Goal: Entertainment & Leisure: Consume media (video, audio)

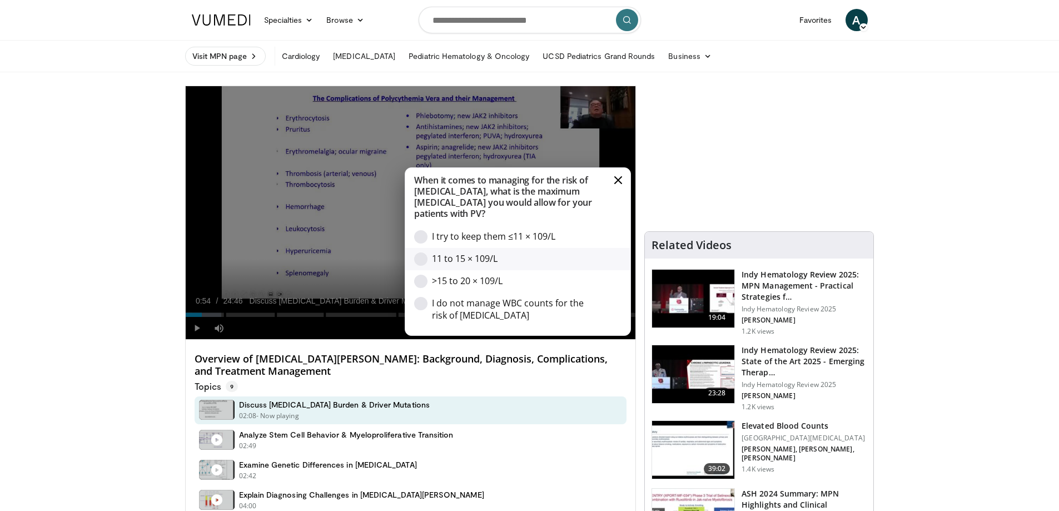
click at [458, 258] on div "11 to 15 × 109/L" at bounding box center [515, 258] width 167 height 12
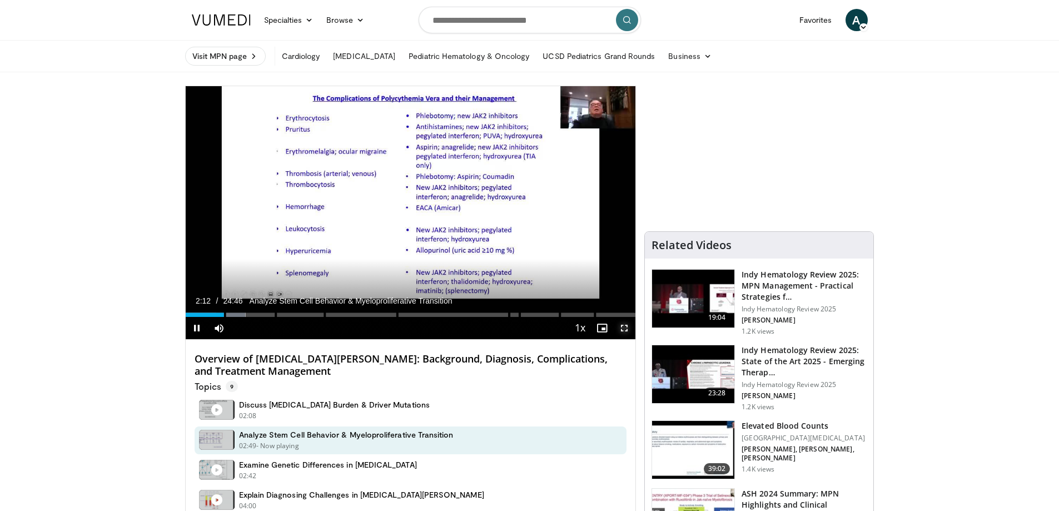
click at [627, 329] on span "Video Player" at bounding box center [624, 328] width 22 height 22
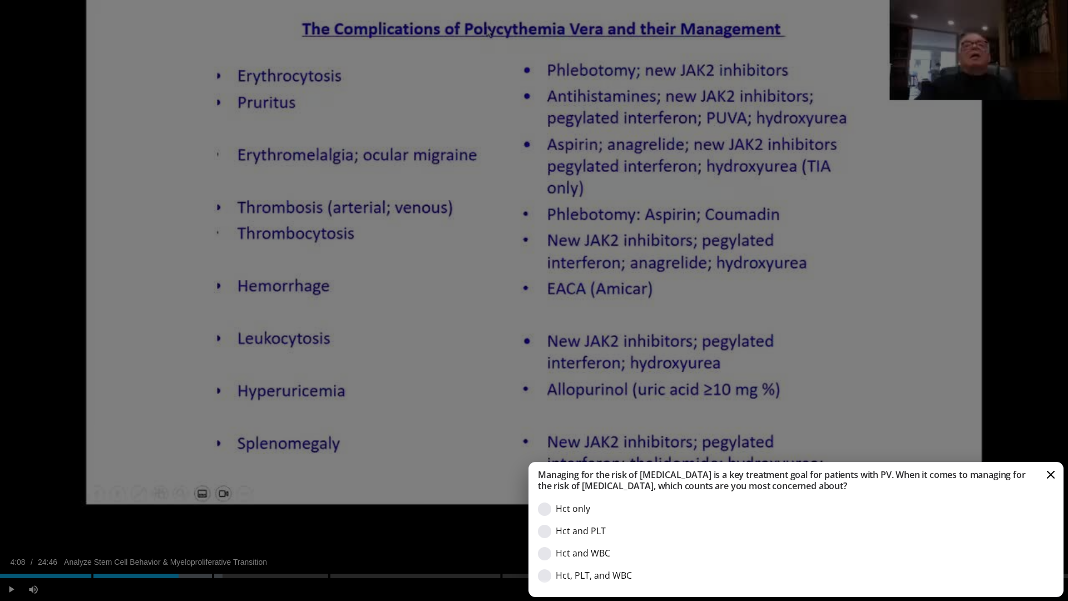
click at [1052, 475] on button "Cancel" at bounding box center [1050, 474] width 11 height 11
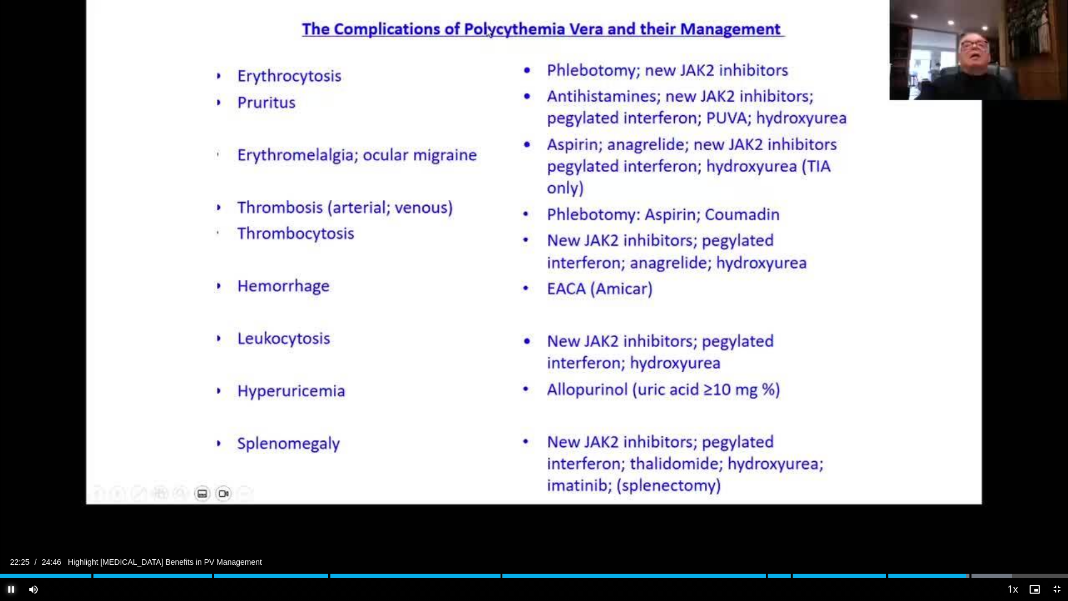
click at [14, 510] on span "Video Player" at bounding box center [11, 589] width 22 height 22
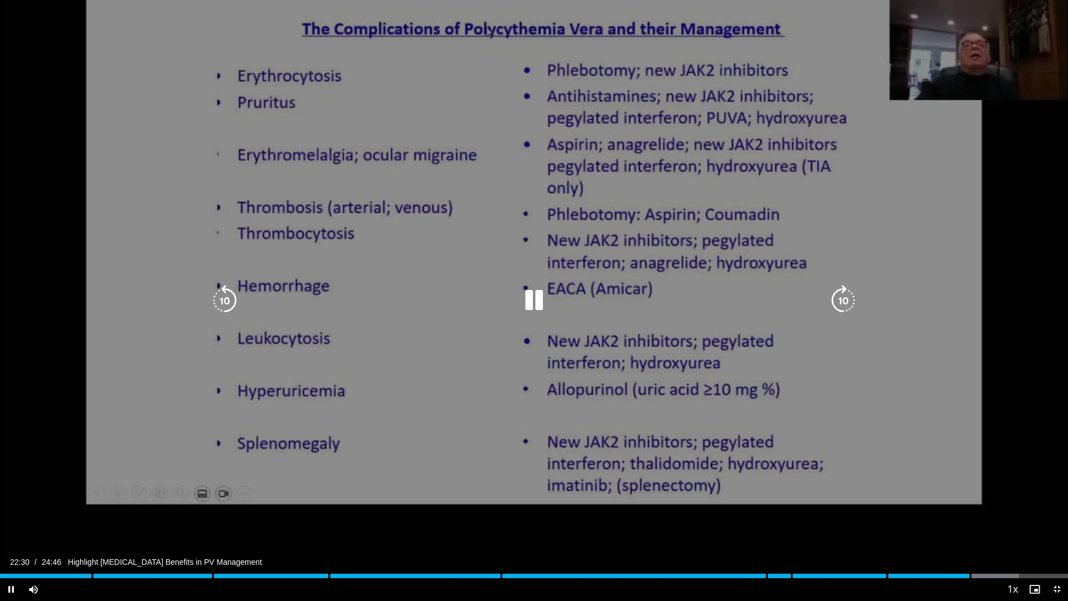
click at [541, 303] on icon "Video Player" at bounding box center [533, 300] width 31 height 31
click at [529, 304] on icon "Video Player" at bounding box center [533, 300] width 31 height 31
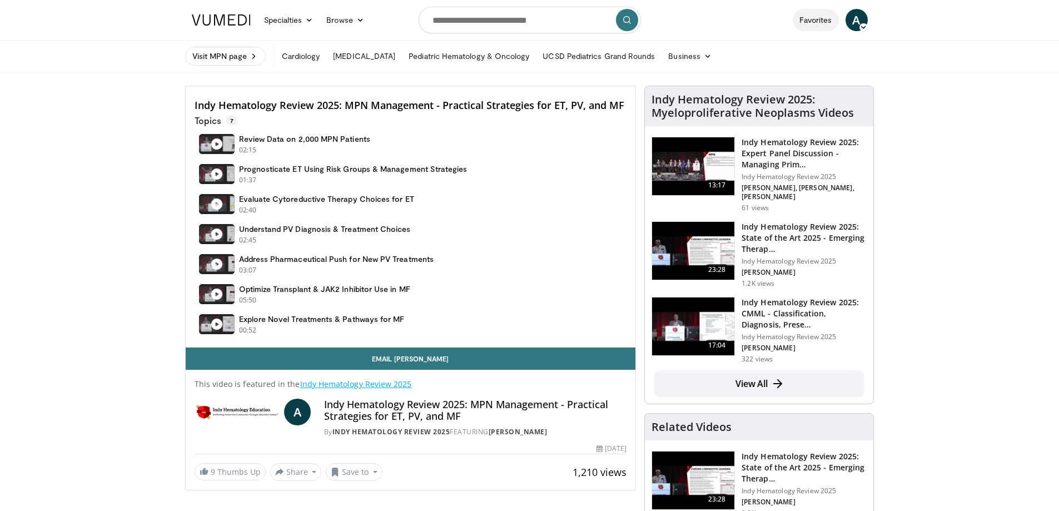
click at [821, 20] on link "Favorites" at bounding box center [816, 20] width 46 height 22
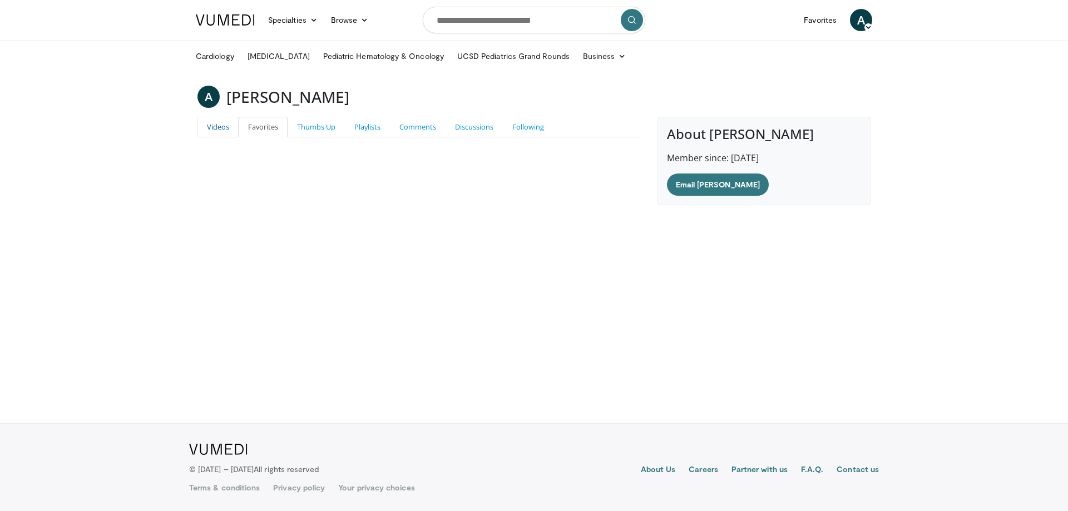
click at [218, 133] on link "Videos" at bounding box center [217, 127] width 41 height 21
click at [220, 130] on link "Videos" at bounding box center [217, 127] width 41 height 21
click at [502, 24] on input "Search topics, interventions" at bounding box center [534, 20] width 222 height 27
click at [378, 124] on link "Playlists" at bounding box center [367, 127] width 45 height 21
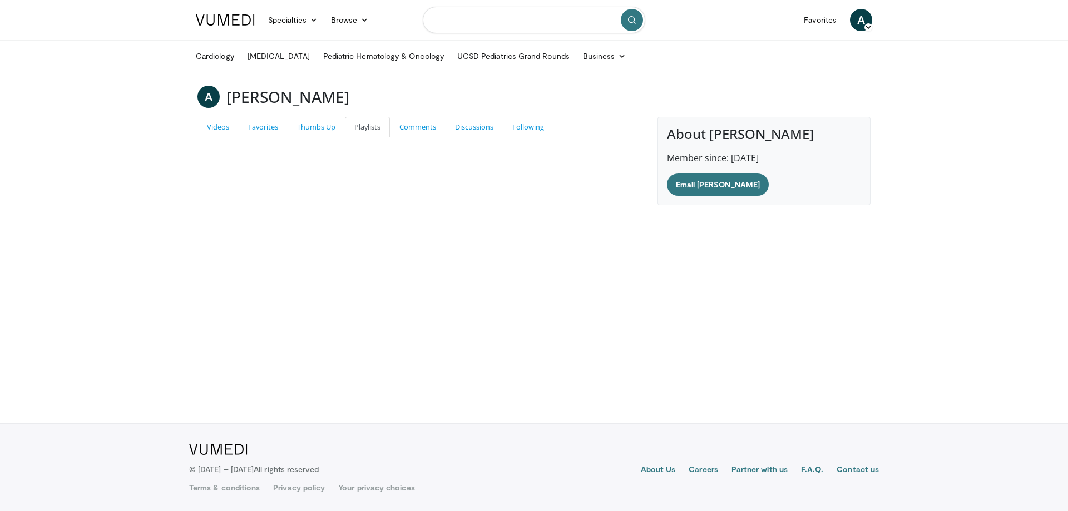
click at [443, 18] on input "Search topics, interventions" at bounding box center [534, 20] width 222 height 27
click at [226, 122] on link "Videos" at bounding box center [217, 127] width 41 height 21
click at [269, 16] on link "Specialties" at bounding box center [292, 20] width 63 height 22
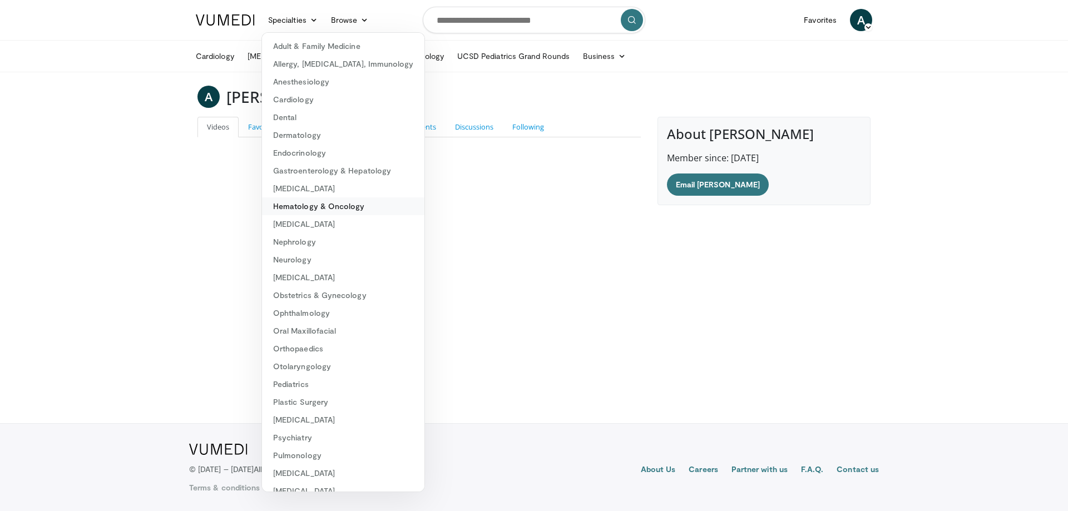
click at [351, 204] on link "Hematology & Oncology" at bounding box center [343, 206] width 162 height 18
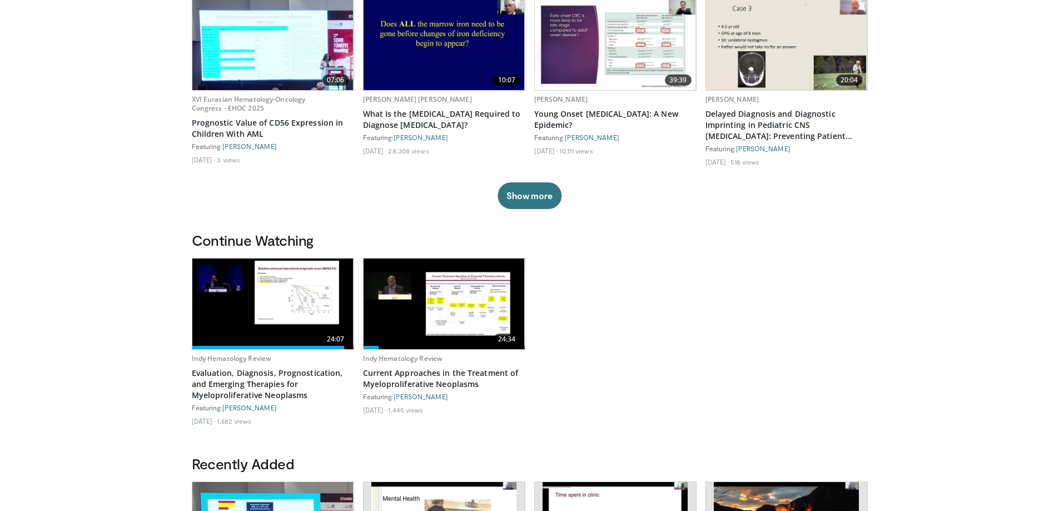
scroll to position [111, 0]
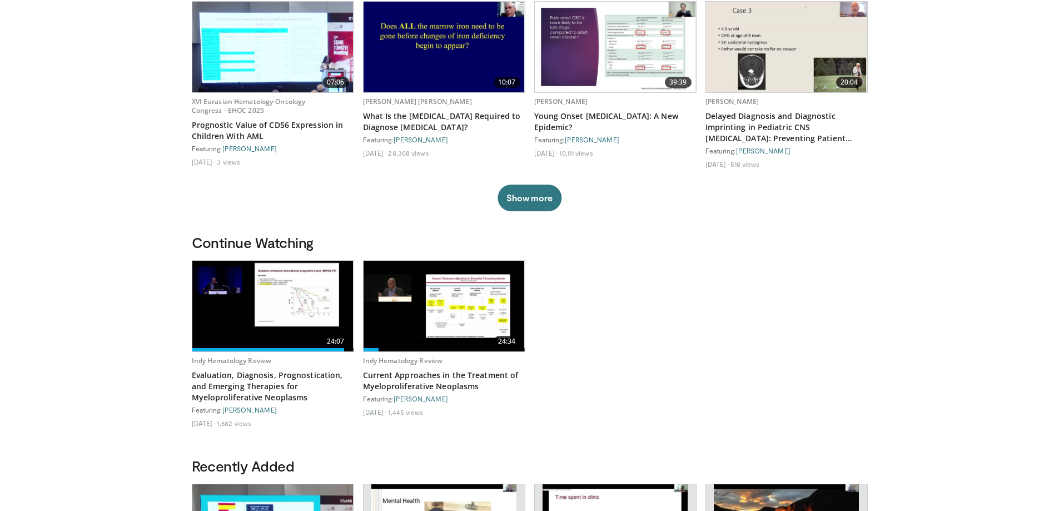
click at [313, 312] on img at bounding box center [272, 306] width 161 height 91
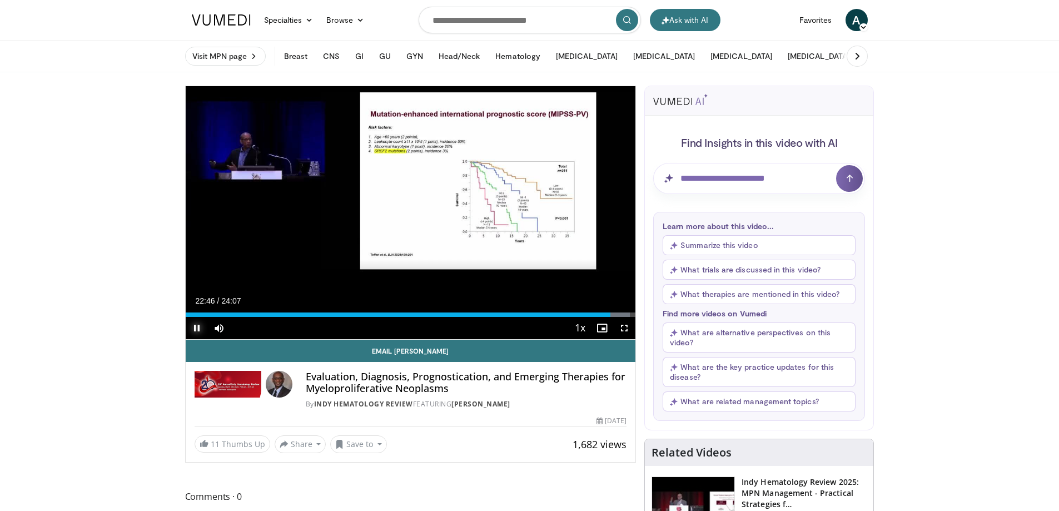
click at [197, 325] on span "Video Player" at bounding box center [197, 328] width 22 height 22
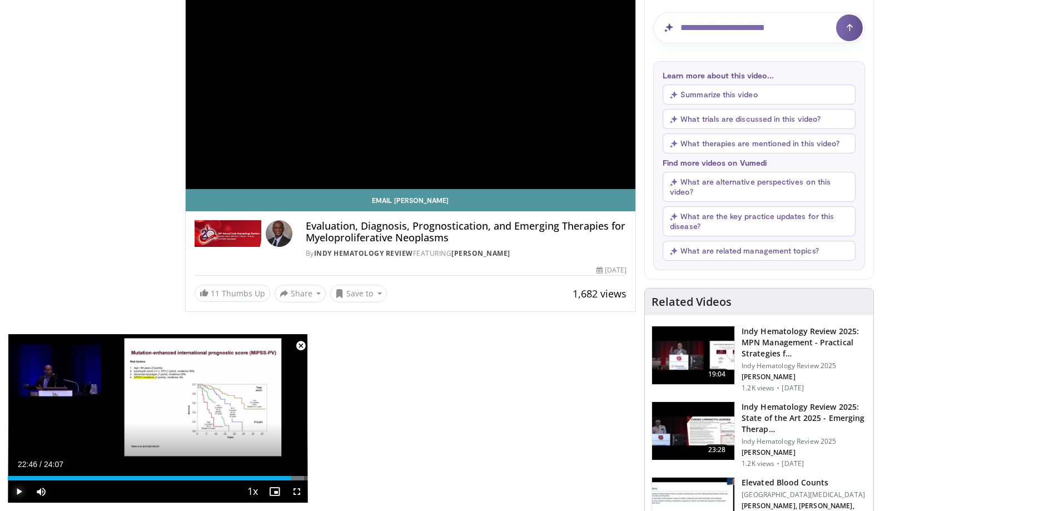
scroll to position [167, 0]
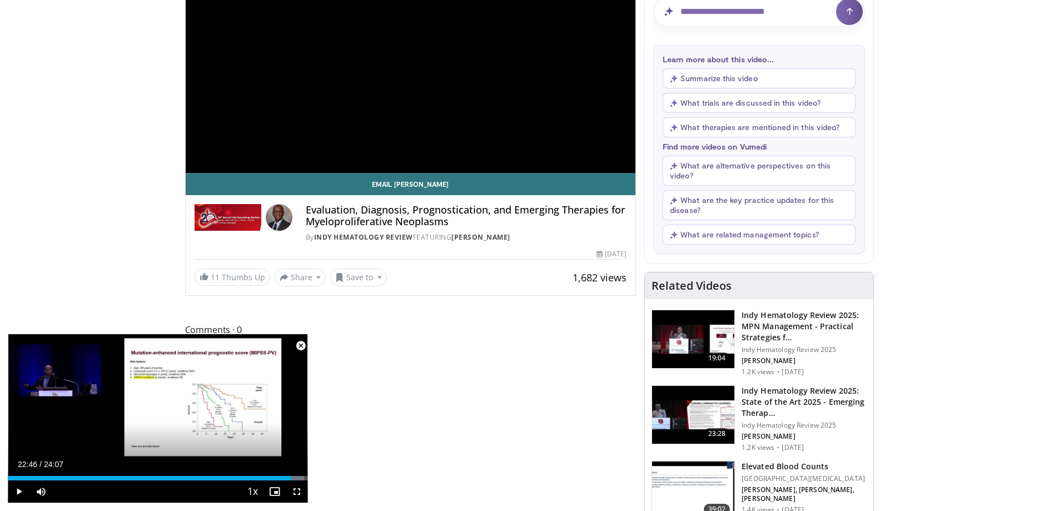
click at [304, 349] on span "Video Player" at bounding box center [301, 346] width 22 height 22
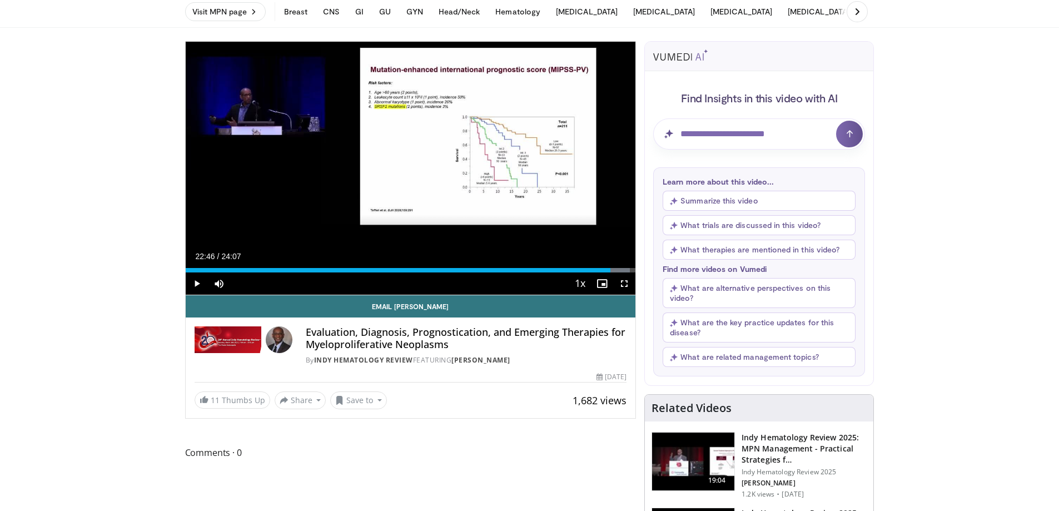
scroll to position [0, 0]
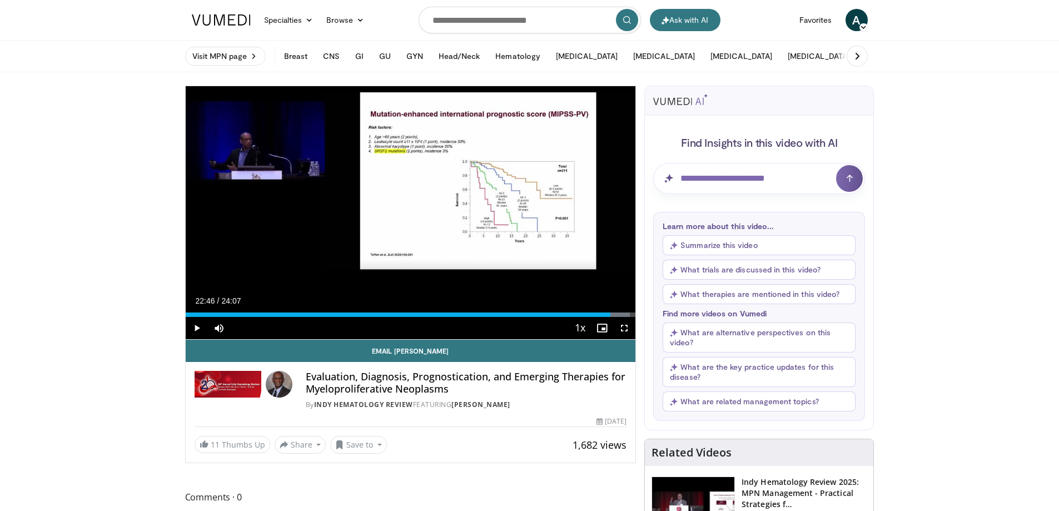
click at [855, 19] on span "A" at bounding box center [857, 20] width 22 height 22
click at [763, 127] on link "Logout" at bounding box center [800, 127] width 132 height 18
